Goal: Navigation & Orientation: Find specific page/section

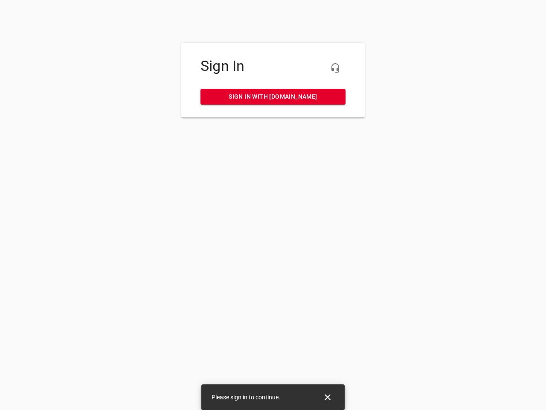
click at [335, 68] on icon "button" at bounding box center [335, 68] width 10 height 10
click at [328, 397] on icon "Close" at bounding box center [328, 397] width 6 height 6
